Goal: Information Seeking & Learning: Learn about a topic

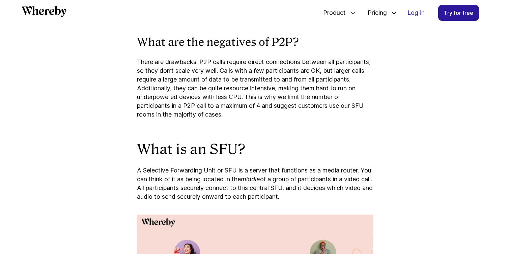
scroll to position [991, 0]
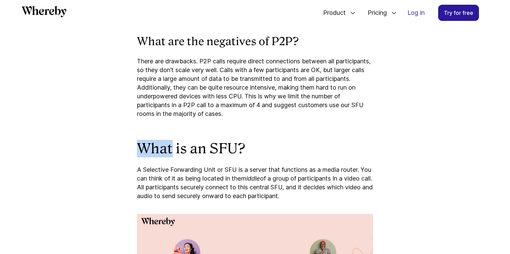
click at [256, 114] on p "There are drawbacks. P2P calls require direct connections between all participa…" at bounding box center [255, 87] width 236 height 61
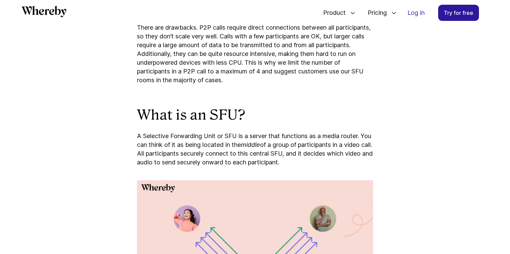
scroll to position [1060, 0]
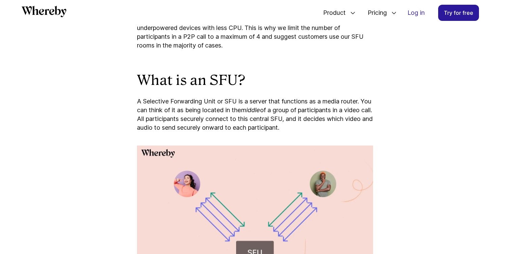
click at [255, 120] on p "A Selective Forwarding Unit or SFU is a server that functions as a media router…" at bounding box center [255, 114] width 236 height 35
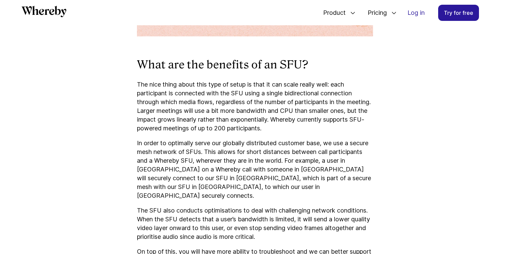
scroll to position [1404, 0]
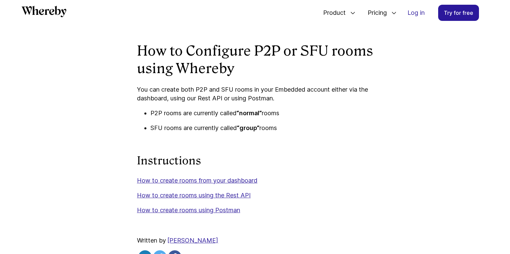
scroll to position [2136, 0]
